Goal: Task Accomplishment & Management: Manage account settings

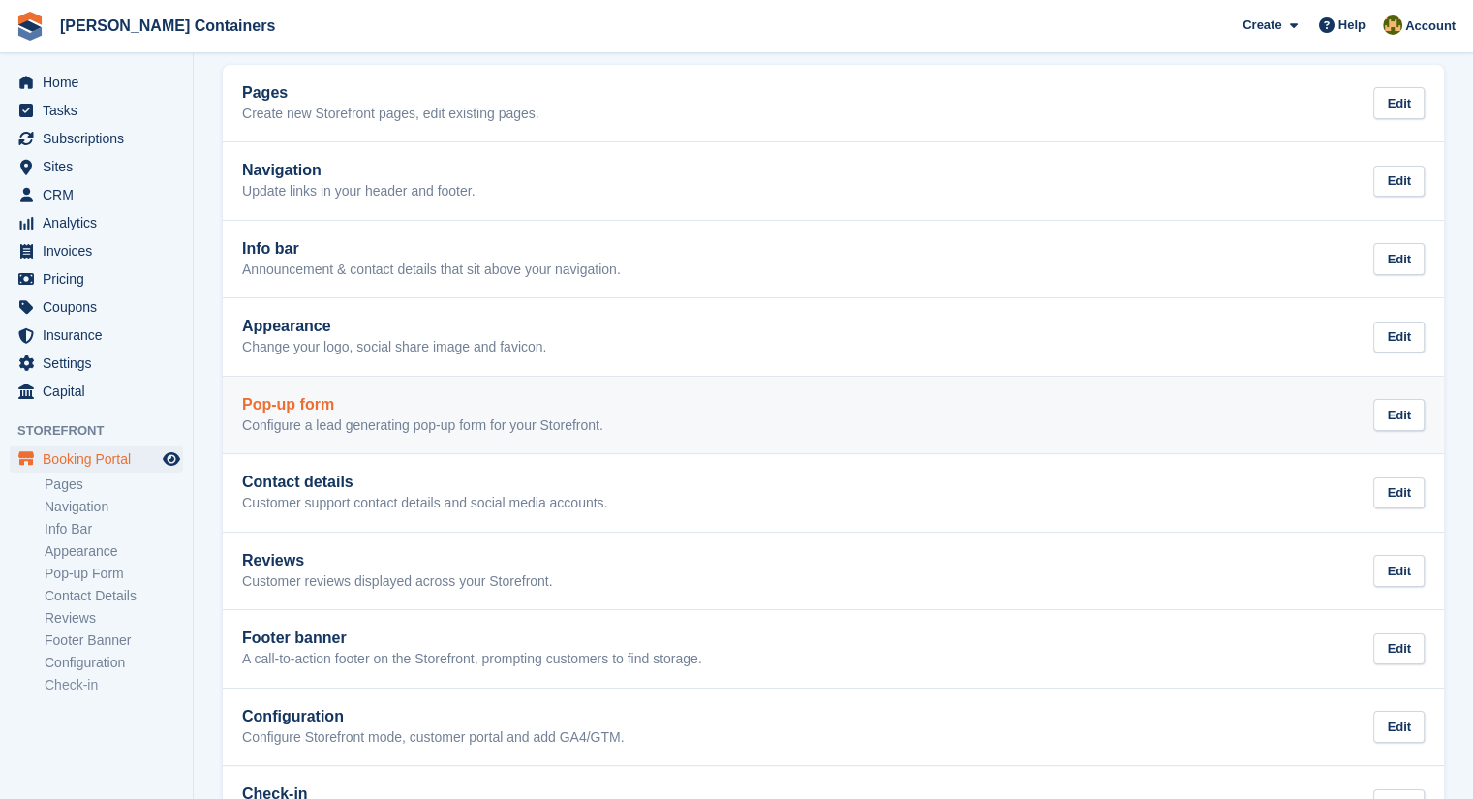
scroll to position [170, 0]
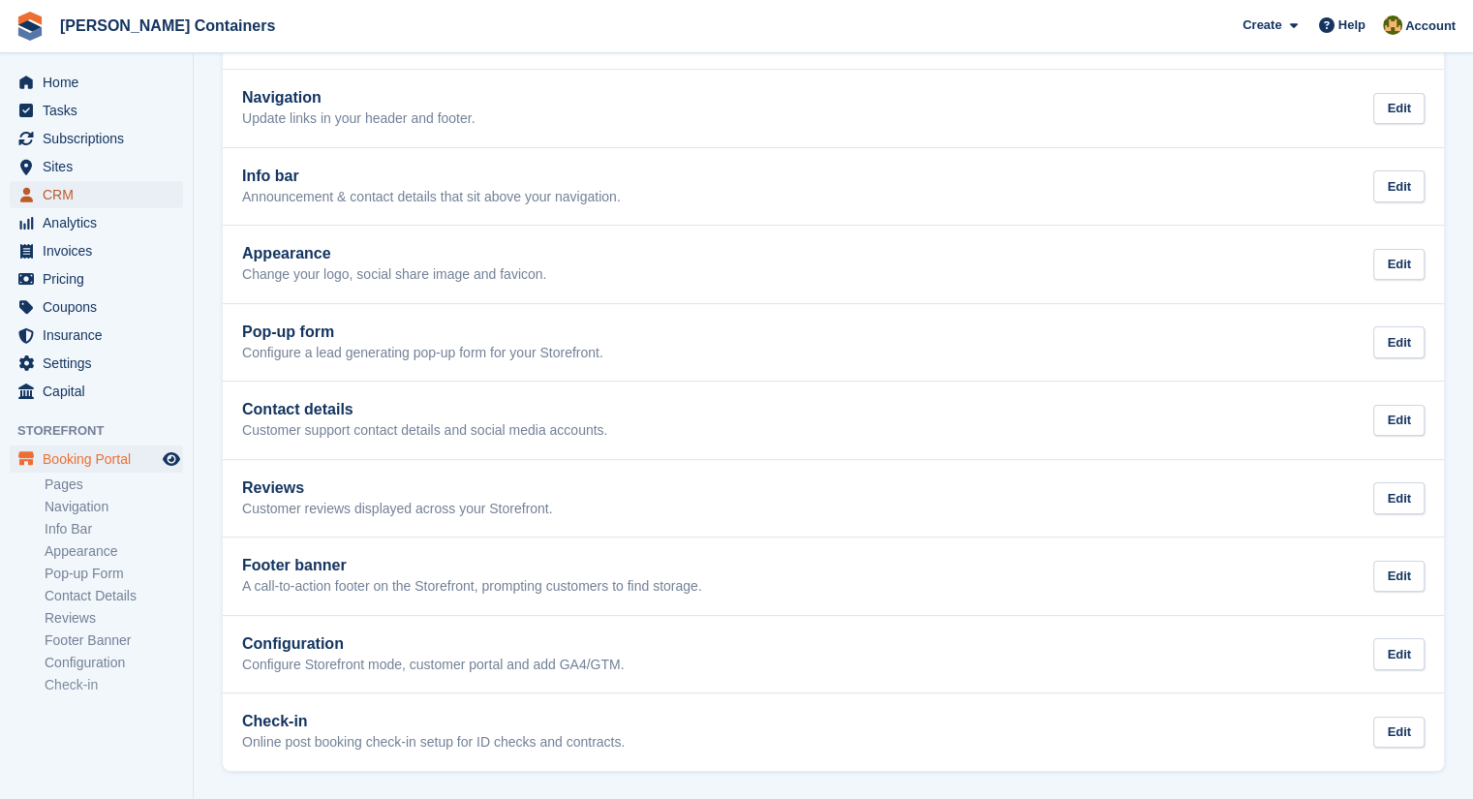
click at [49, 184] on span "CRM" at bounding box center [101, 194] width 116 height 27
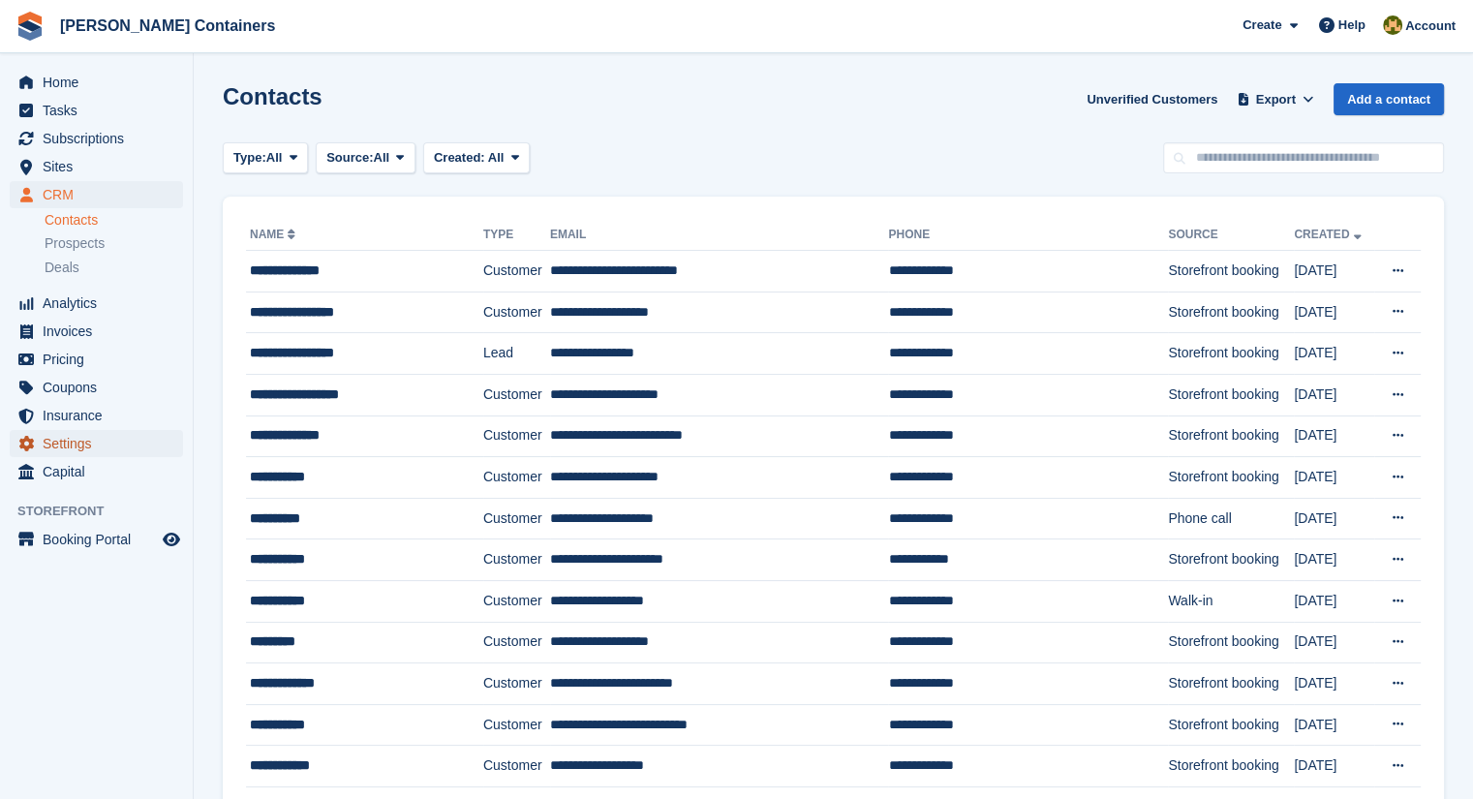
click at [77, 443] on span "Settings" at bounding box center [101, 443] width 116 height 27
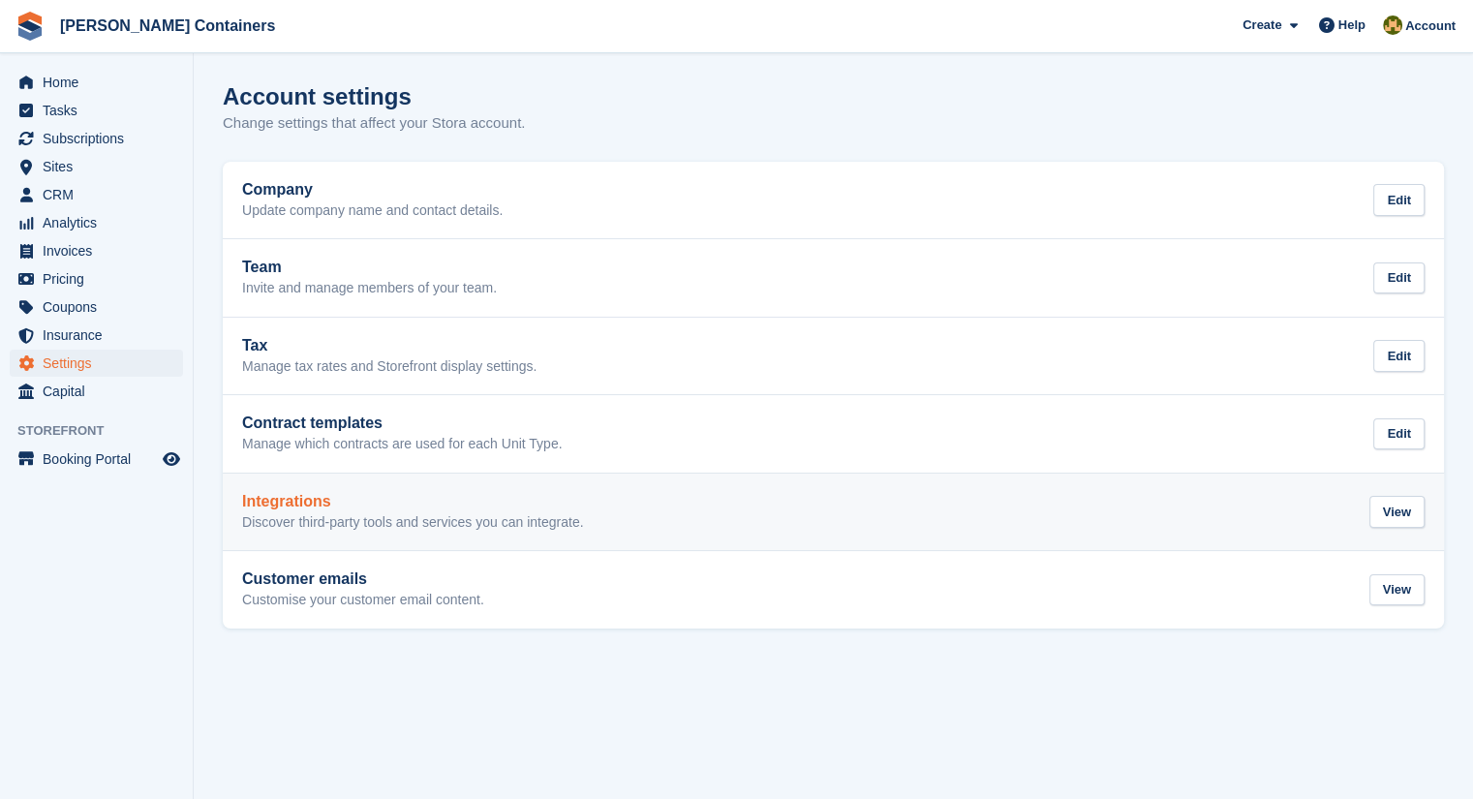
click at [335, 509] on h2 "Integrations" at bounding box center [413, 501] width 342 height 17
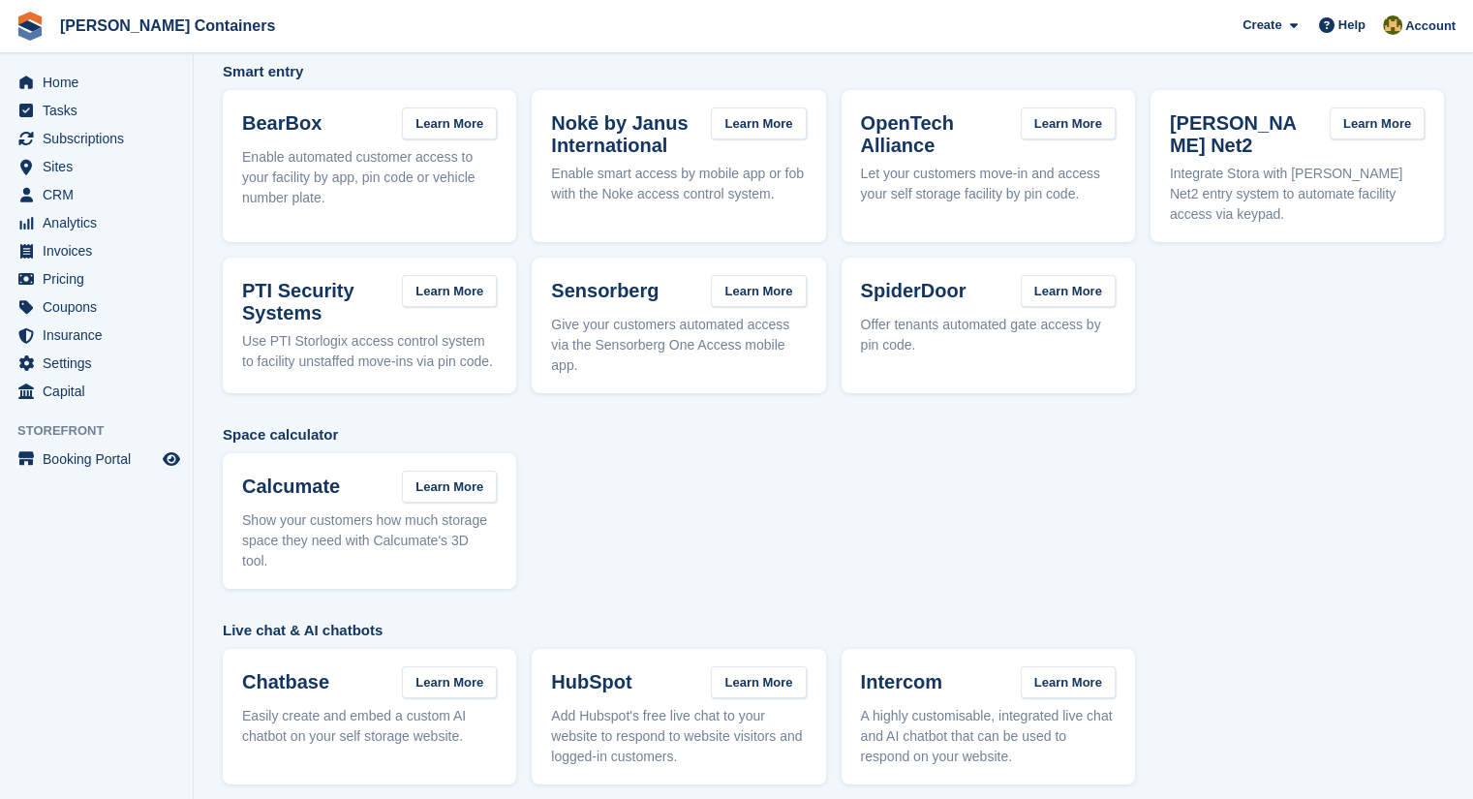
scroll to position [263, 0]
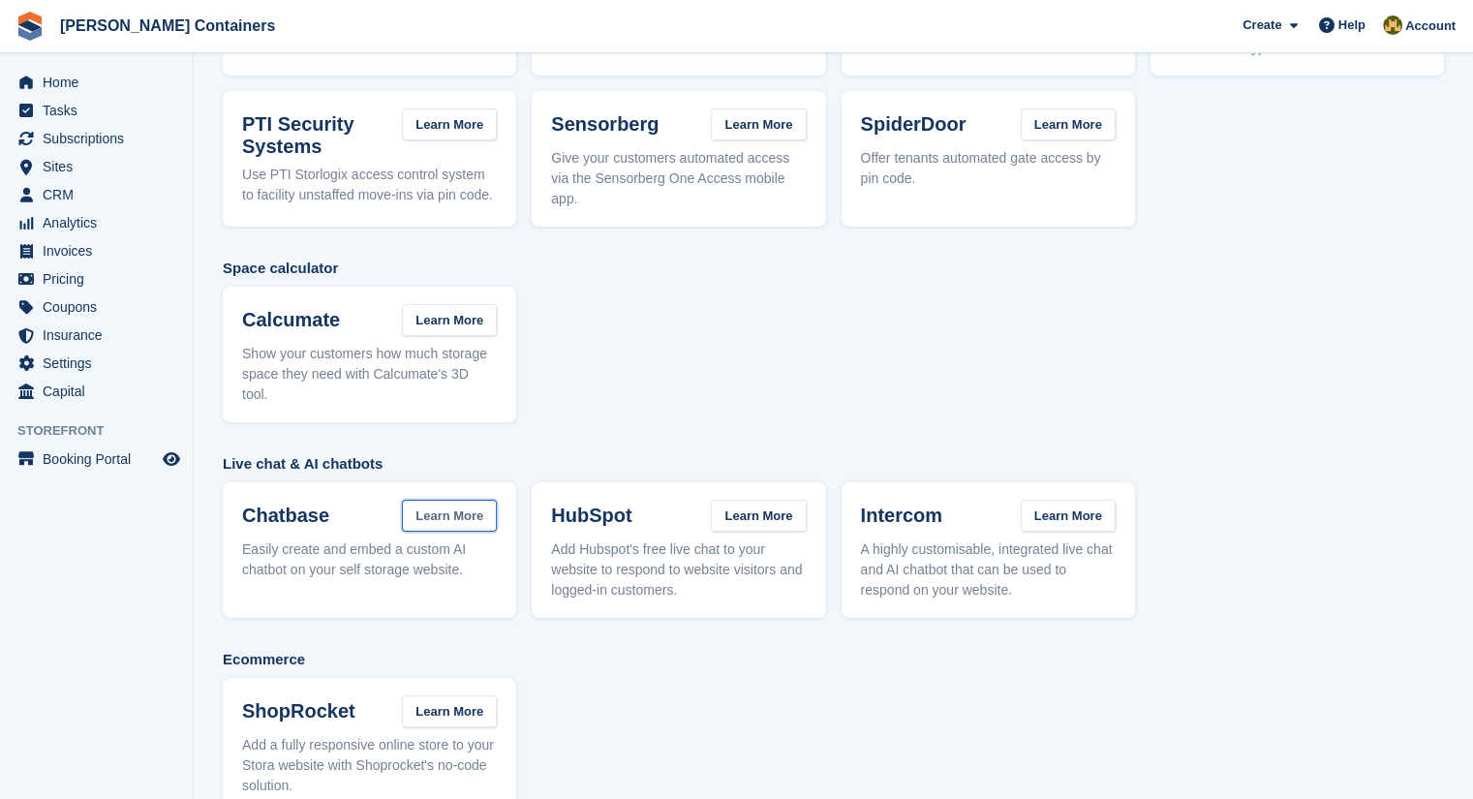
click at [444, 500] on link "Learn More" at bounding box center [449, 516] width 95 height 32
click at [68, 468] on span "Booking Portal" at bounding box center [101, 459] width 116 height 27
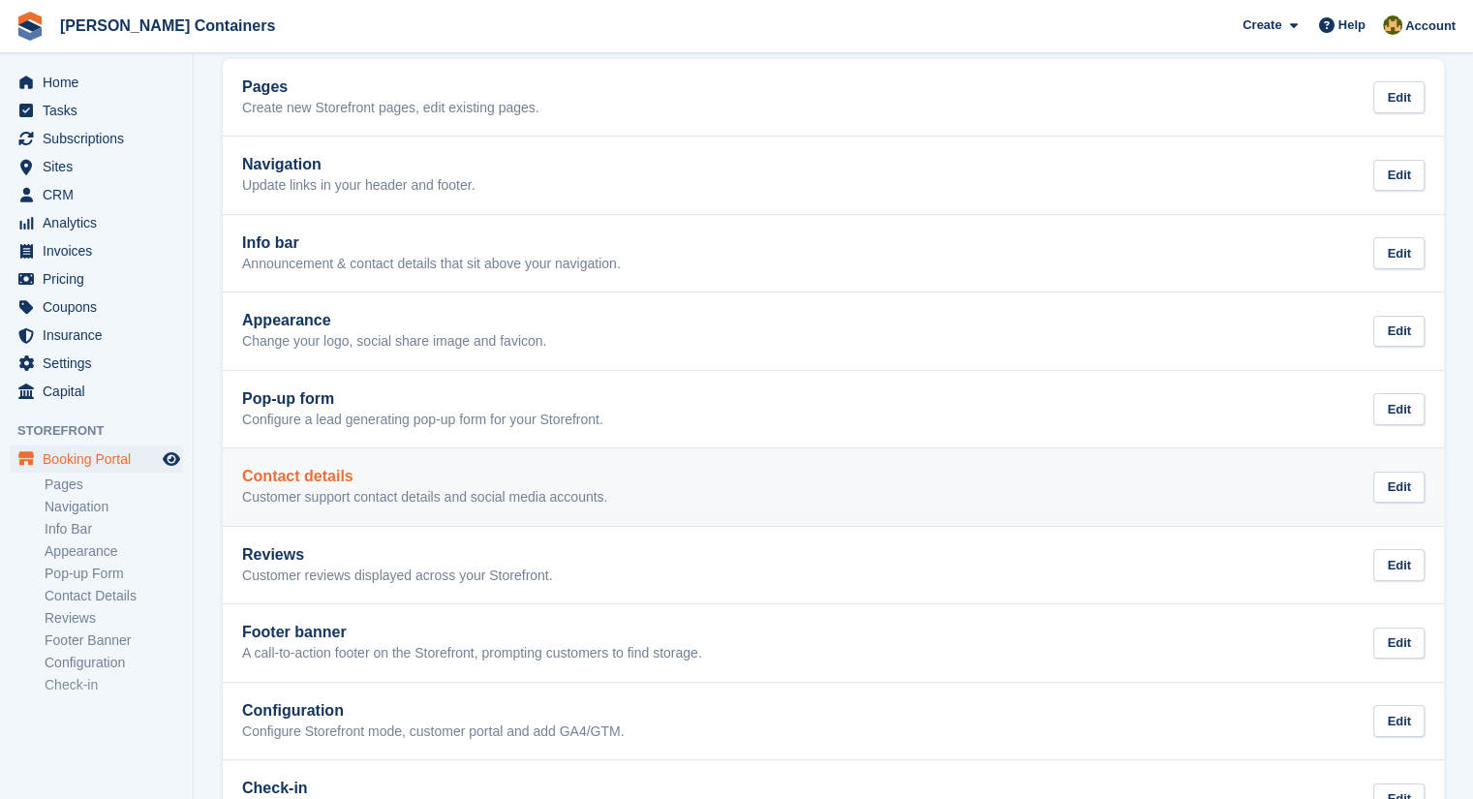
scroll to position [170, 0]
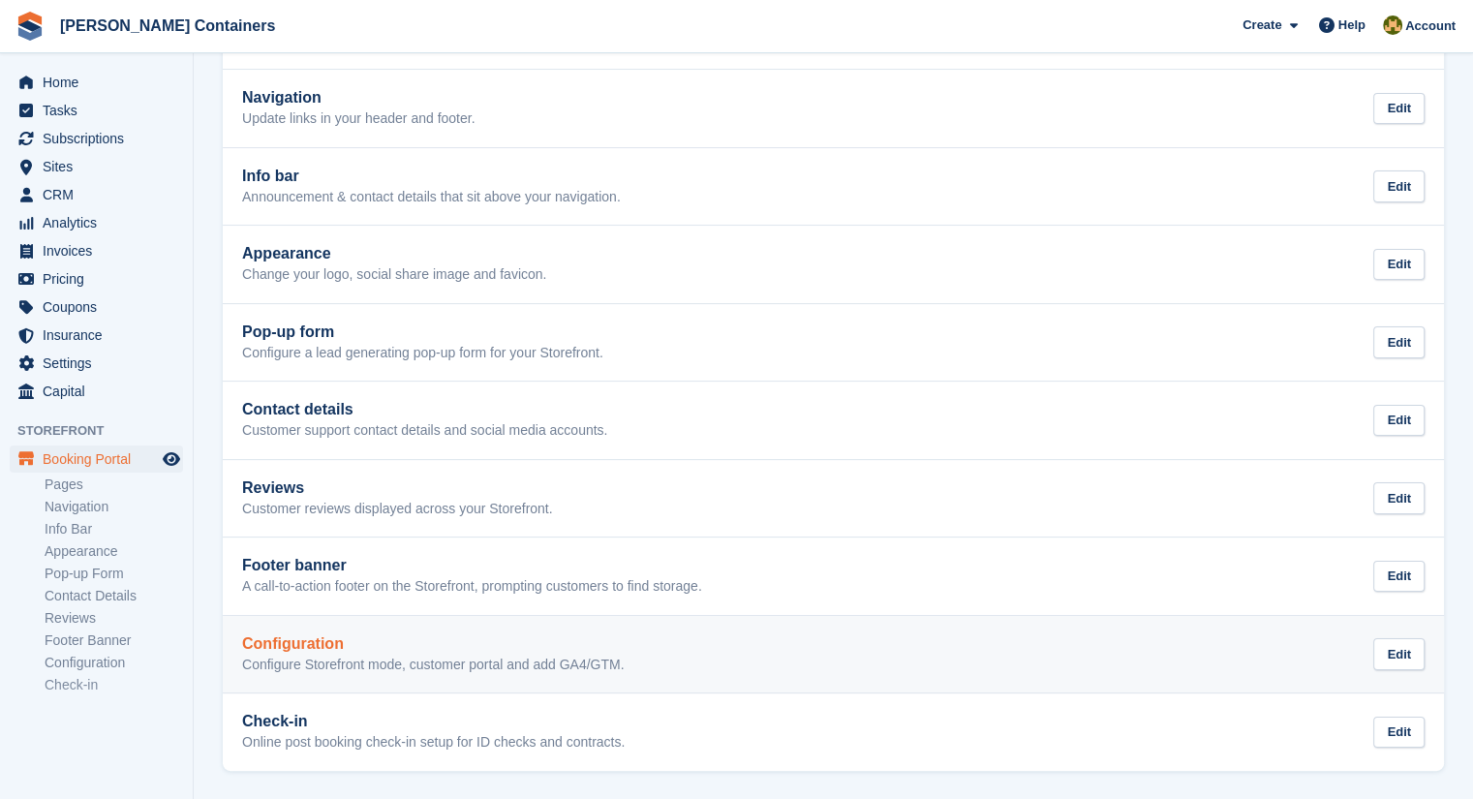
click at [352, 636] on h2 "Configuration" at bounding box center [433, 643] width 383 height 17
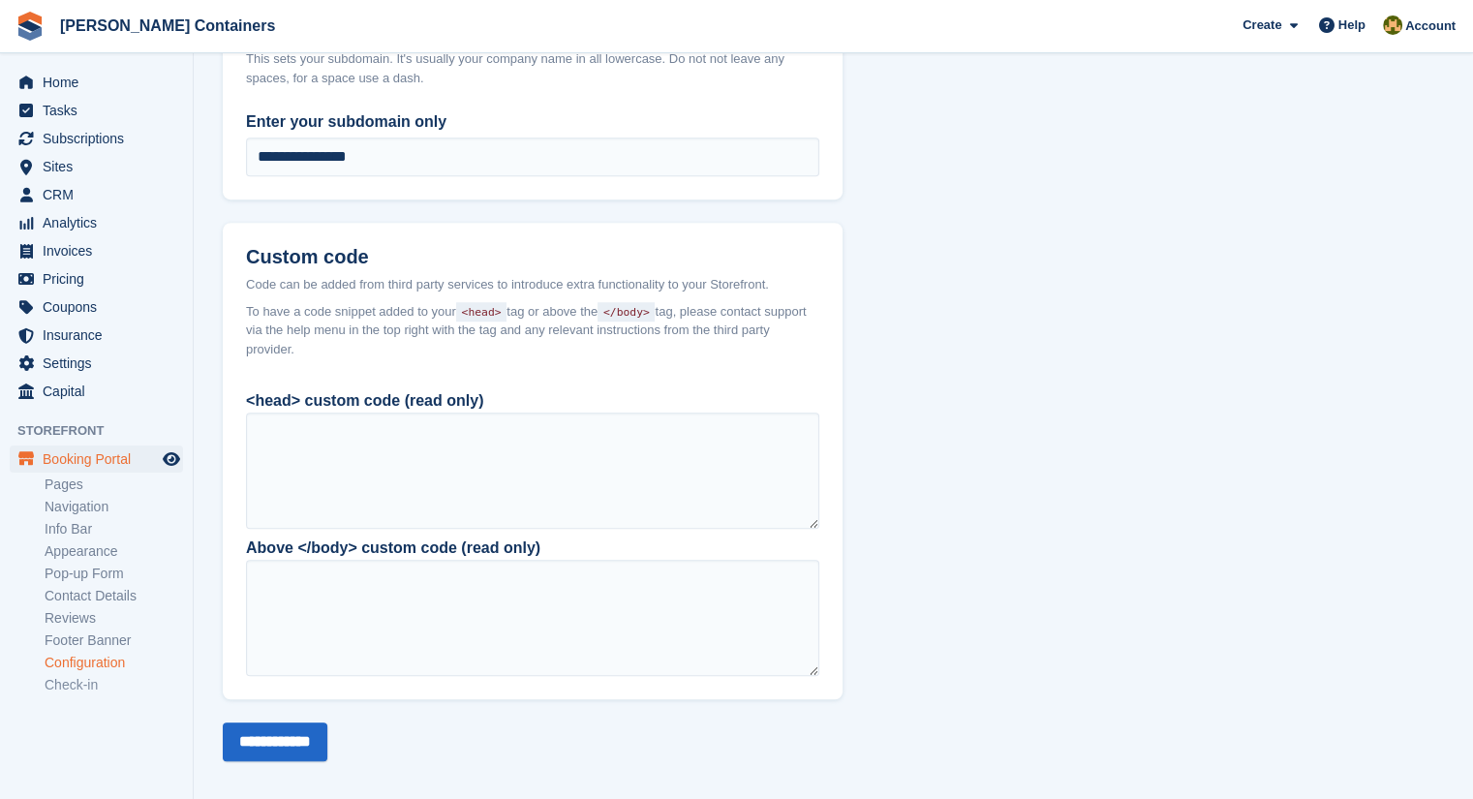
scroll to position [1410, 0]
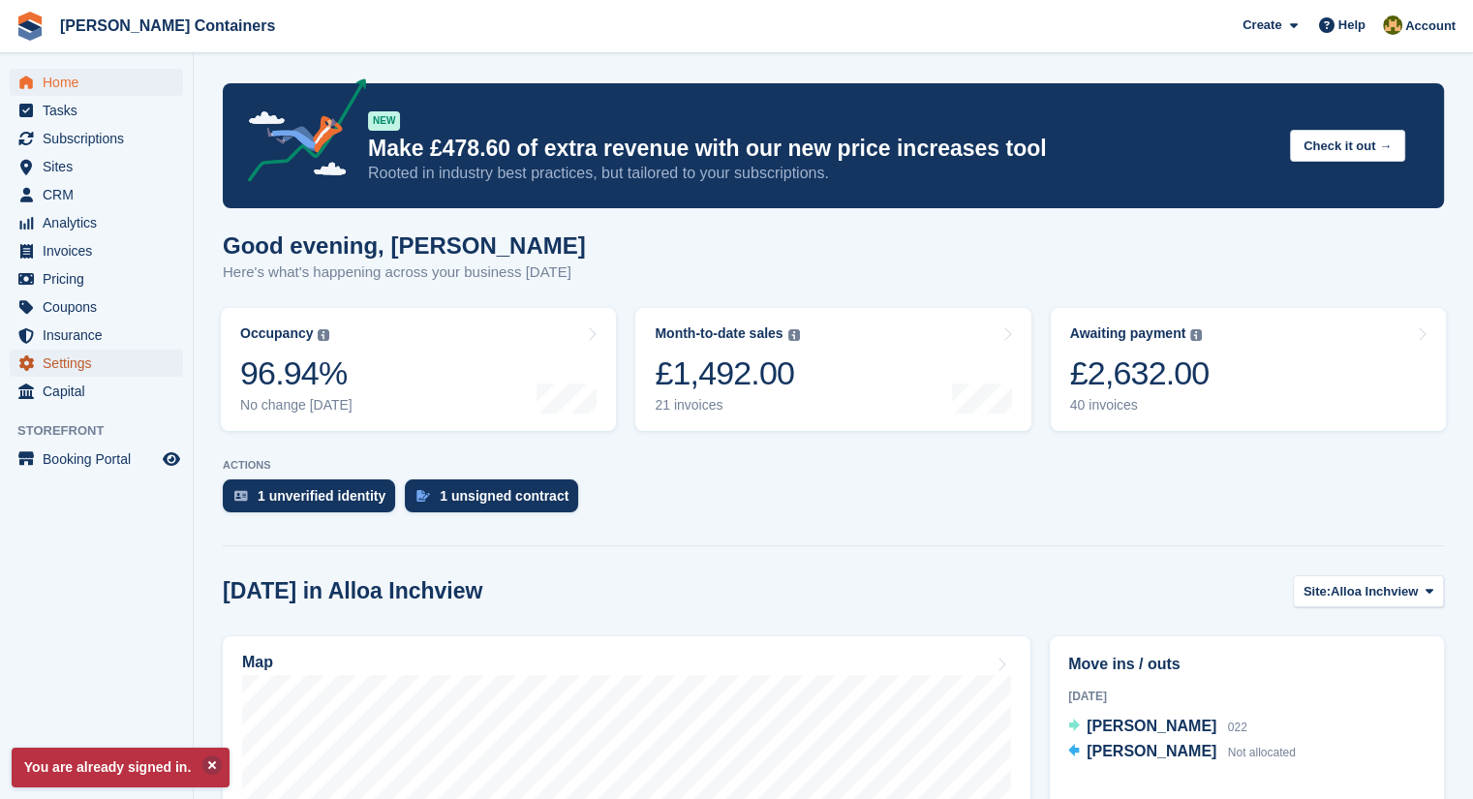
click at [93, 361] on span "Settings" at bounding box center [101, 363] width 116 height 27
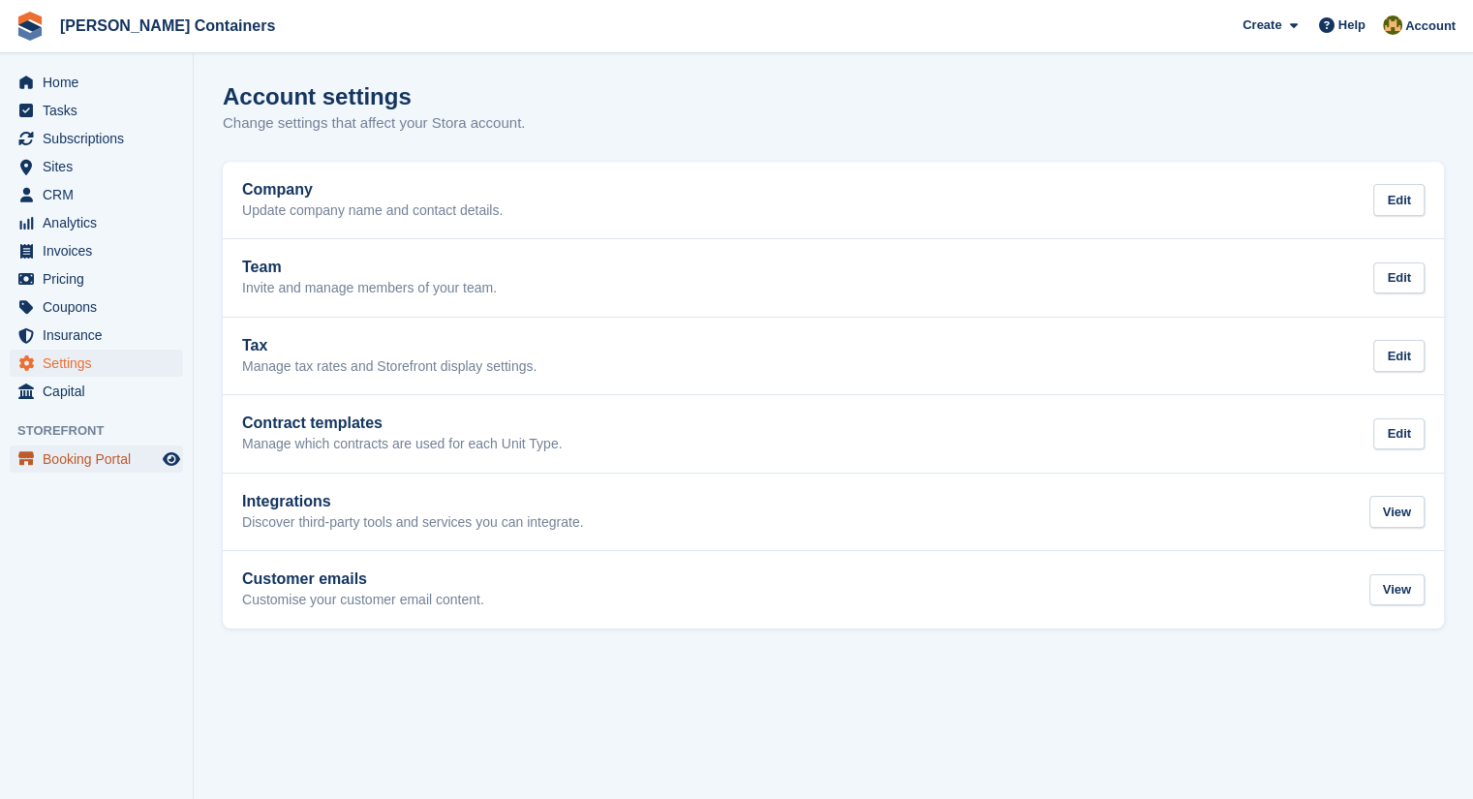
click at [106, 465] on span "Booking Portal" at bounding box center [101, 459] width 116 height 27
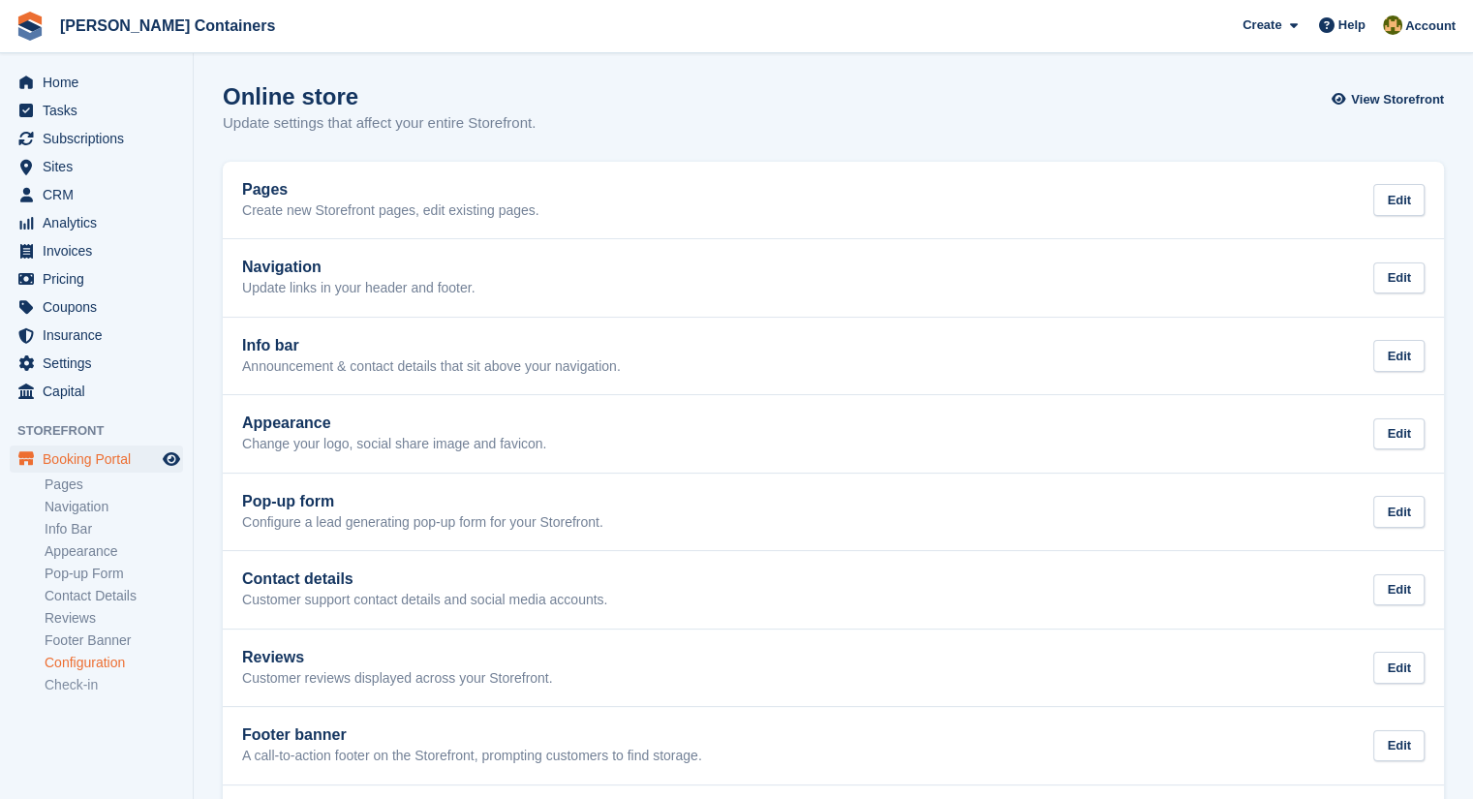
click at [104, 660] on link "Configuration" at bounding box center [114, 663] width 139 height 18
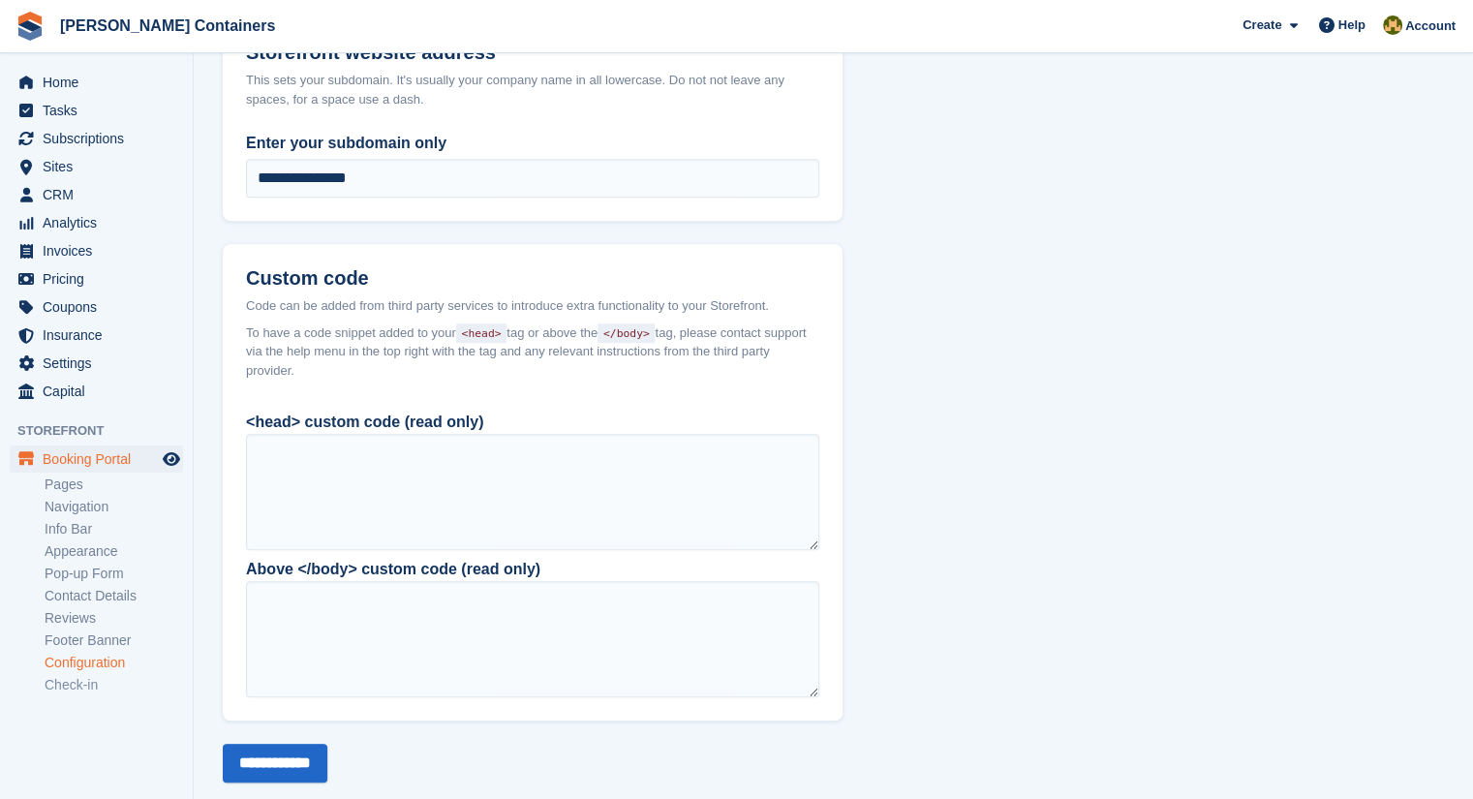
scroll to position [1410, 0]
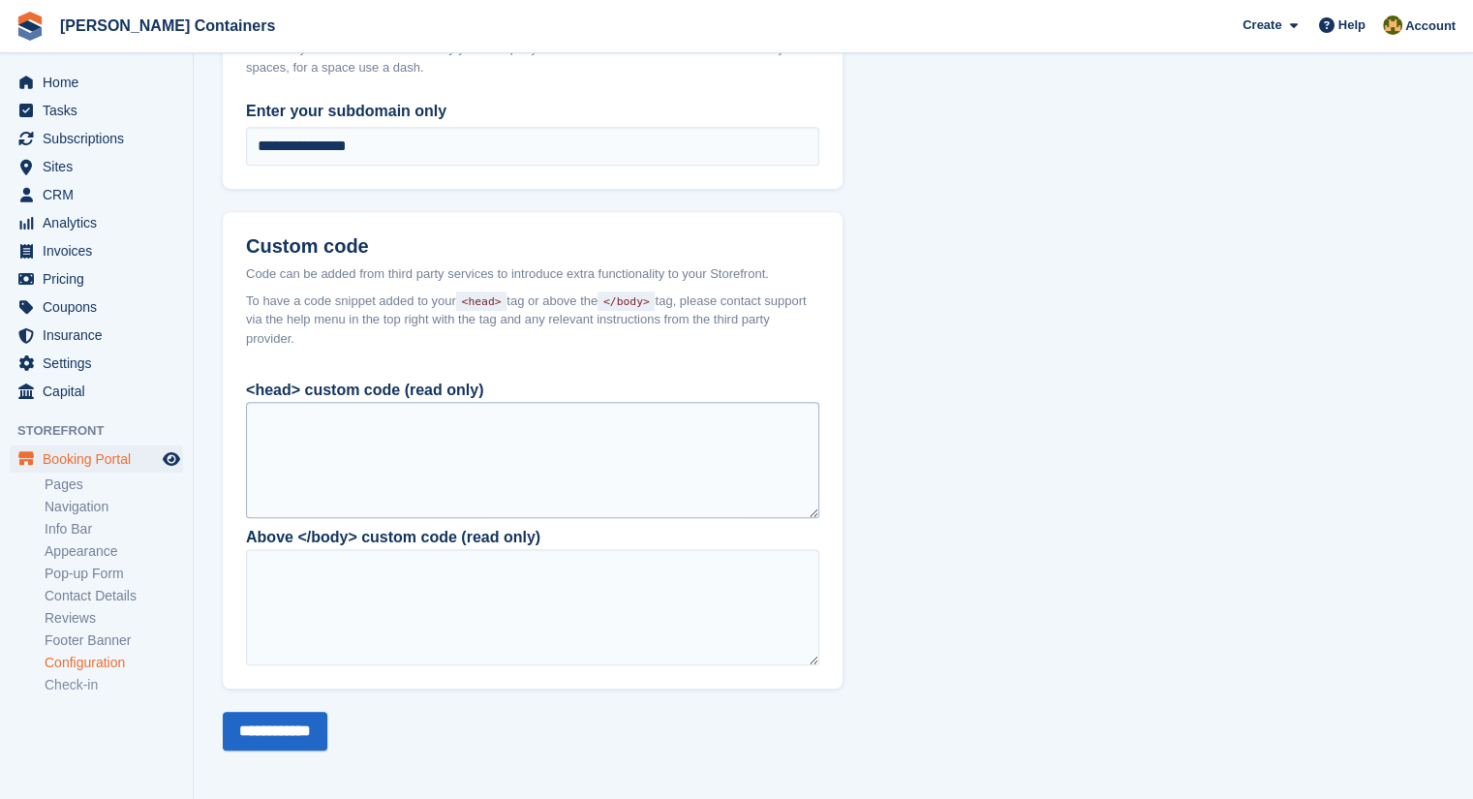
click at [414, 454] on div at bounding box center [532, 460] width 573 height 116
drag, startPoint x: 323, startPoint y: 335, endPoint x: 271, endPoint y: 259, distance: 92.2
click at [271, 259] on header "Custom code Code can be added from third party services to introduce extra func…" at bounding box center [533, 286] width 620 height 148
click at [330, 298] on span "To have a code snippet added to your <head> tag or above the </body> tag, pleas…" at bounding box center [532, 320] width 573 height 57
click at [475, 308] on span "To have a code snippet added to your <head> tag or above the </body> tag, pleas…" at bounding box center [532, 320] width 573 height 57
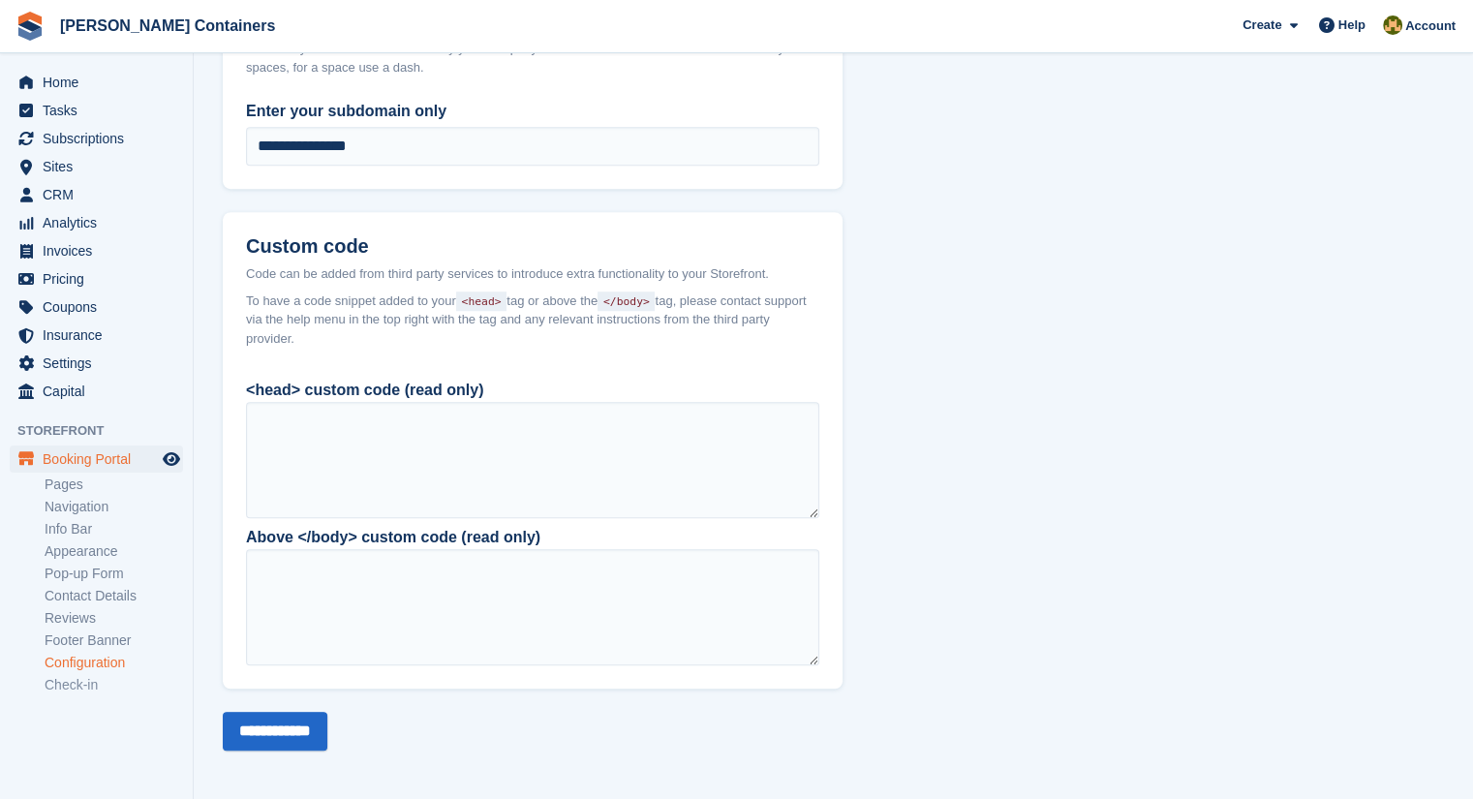
click at [478, 294] on code "<head>" at bounding box center [481, 301] width 50 height 19
click at [449, 467] on div at bounding box center [532, 460] width 573 height 116
click at [440, 442] on div at bounding box center [532, 460] width 573 height 116
drag, startPoint x: 440, startPoint y: 442, endPoint x: 401, endPoint y: 442, distance: 38.7
click at [401, 442] on div at bounding box center [532, 460] width 573 height 116
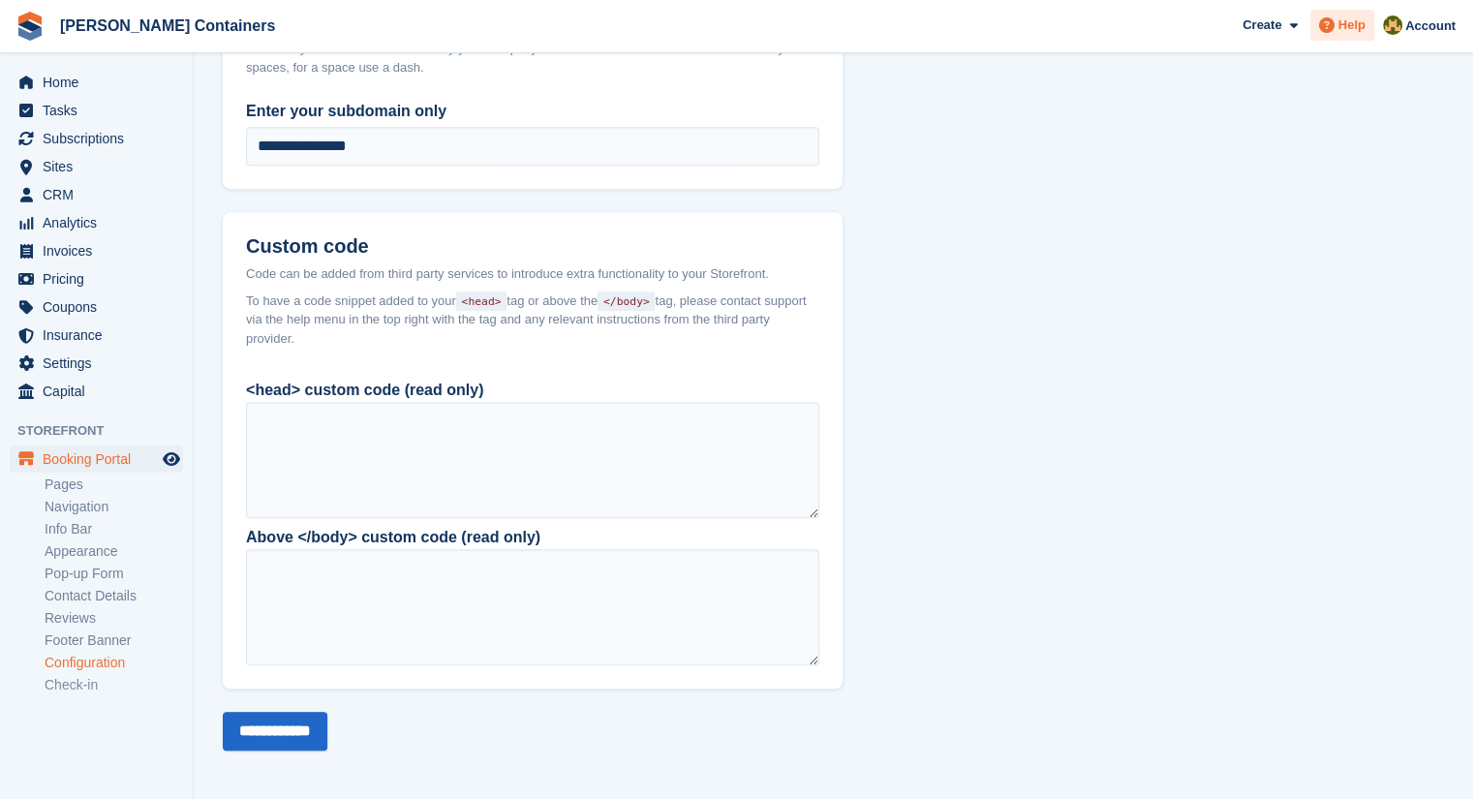
click at [1352, 23] on span "Help" at bounding box center [1352, 24] width 27 height 19
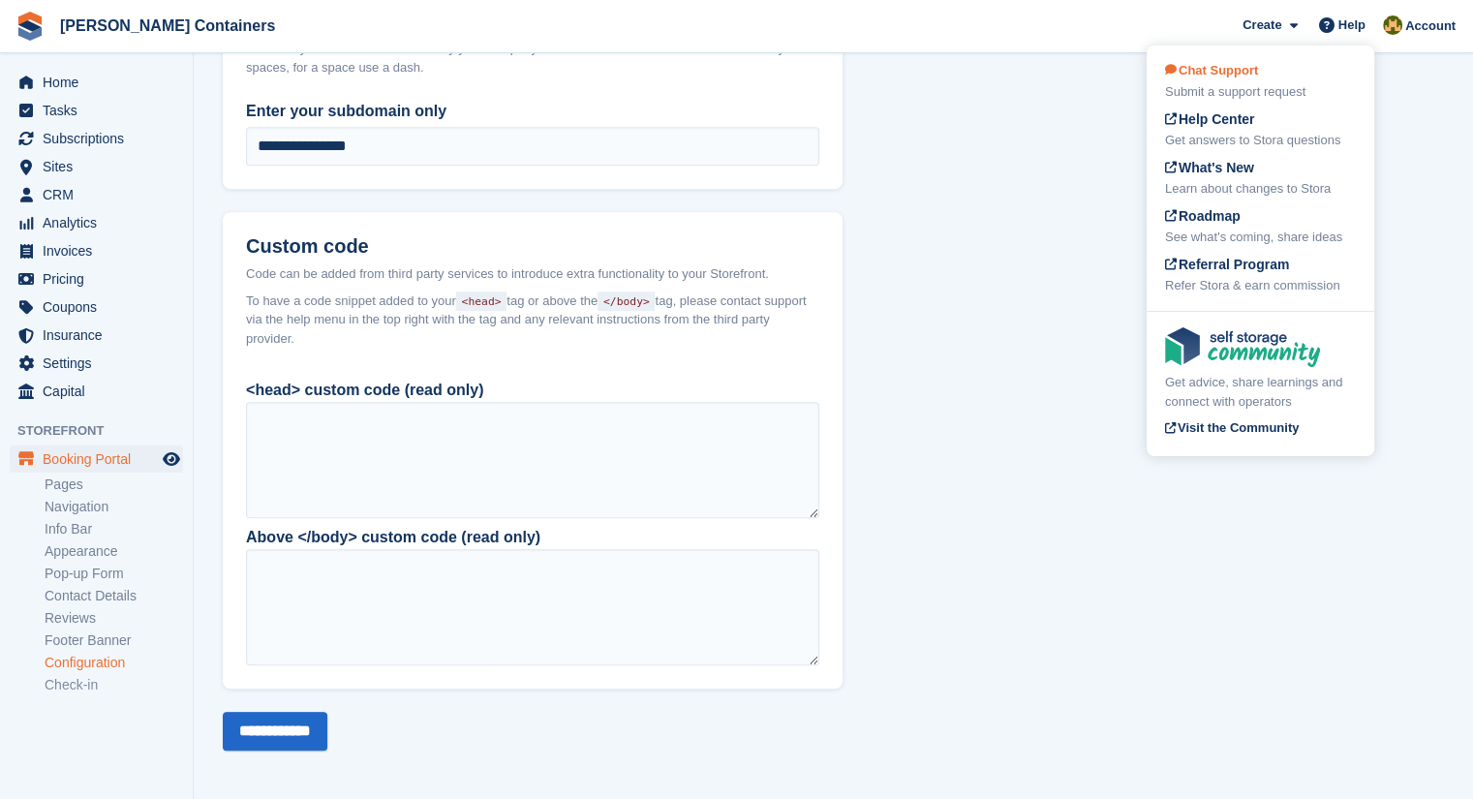
click at [1229, 82] on div "Chat Support Submit a support request" at bounding box center [1260, 81] width 191 height 41
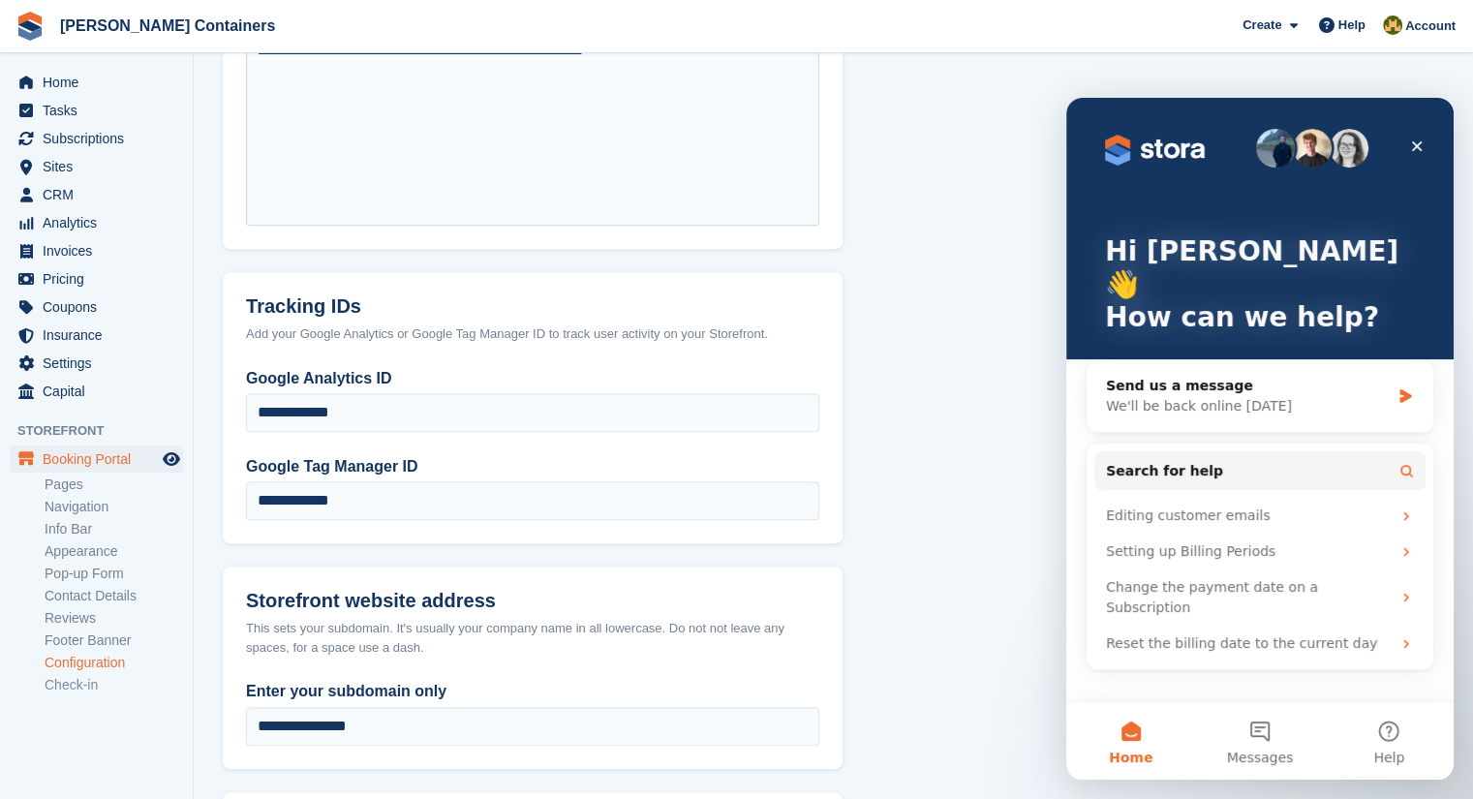
scroll to position [828, 0]
click at [1419, 142] on icon "Close" at bounding box center [1417, 146] width 15 height 15
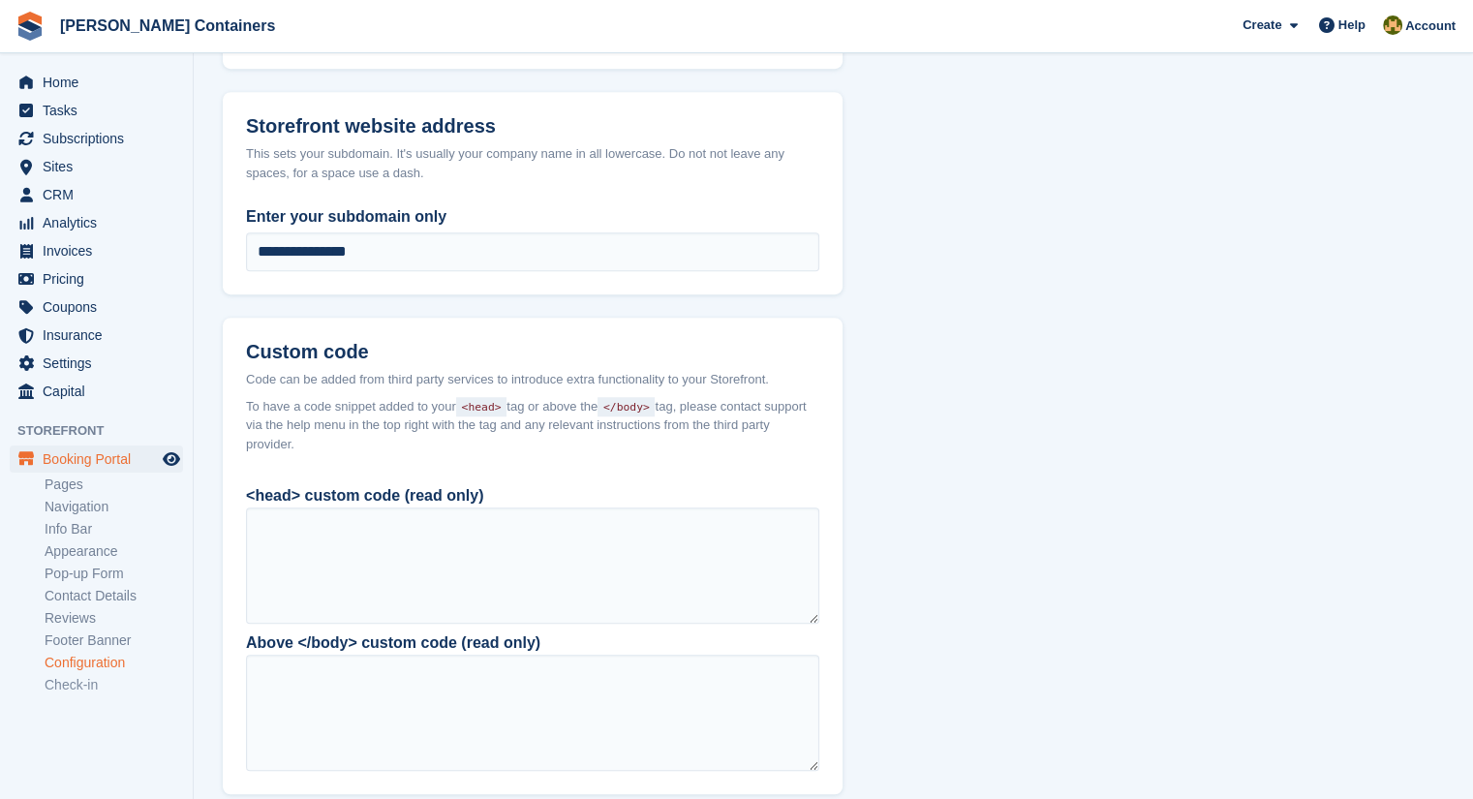
scroll to position [1410, 0]
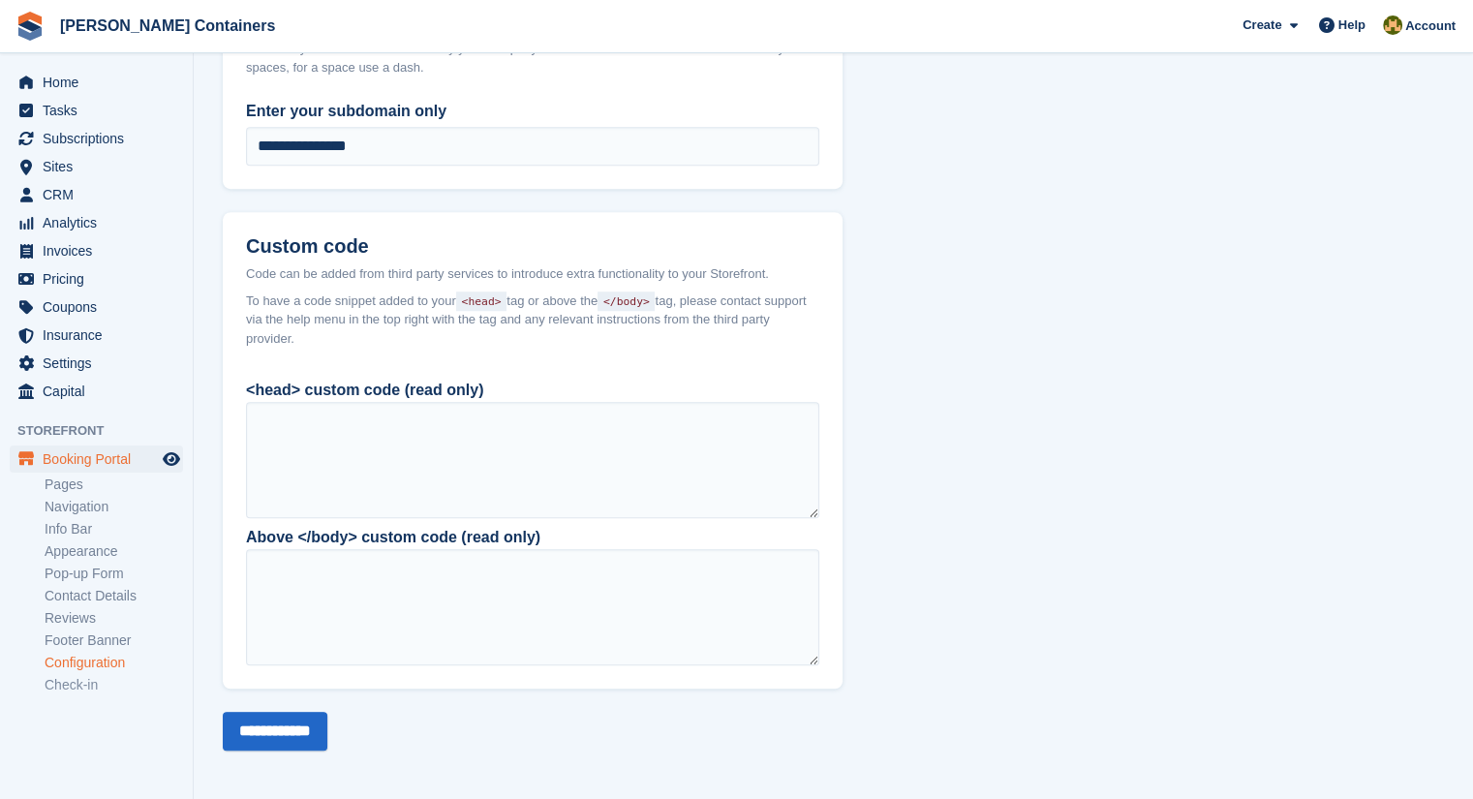
drag, startPoint x: 247, startPoint y: 267, endPoint x: 366, endPoint y: 340, distance: 139.6
click at [366, 340] on header "Custom code Code can be added from third party services to introduce extra func…" at bounding box center [533, 286] width 620 height 148
click at [461, 332] on span "To have a code snippet added to your <head> tag or above the </body> tag, pleas…" at bounding box center [532, 320] width 573 height 57
